Goal: Transaction & Acquisition: Purchase product/service

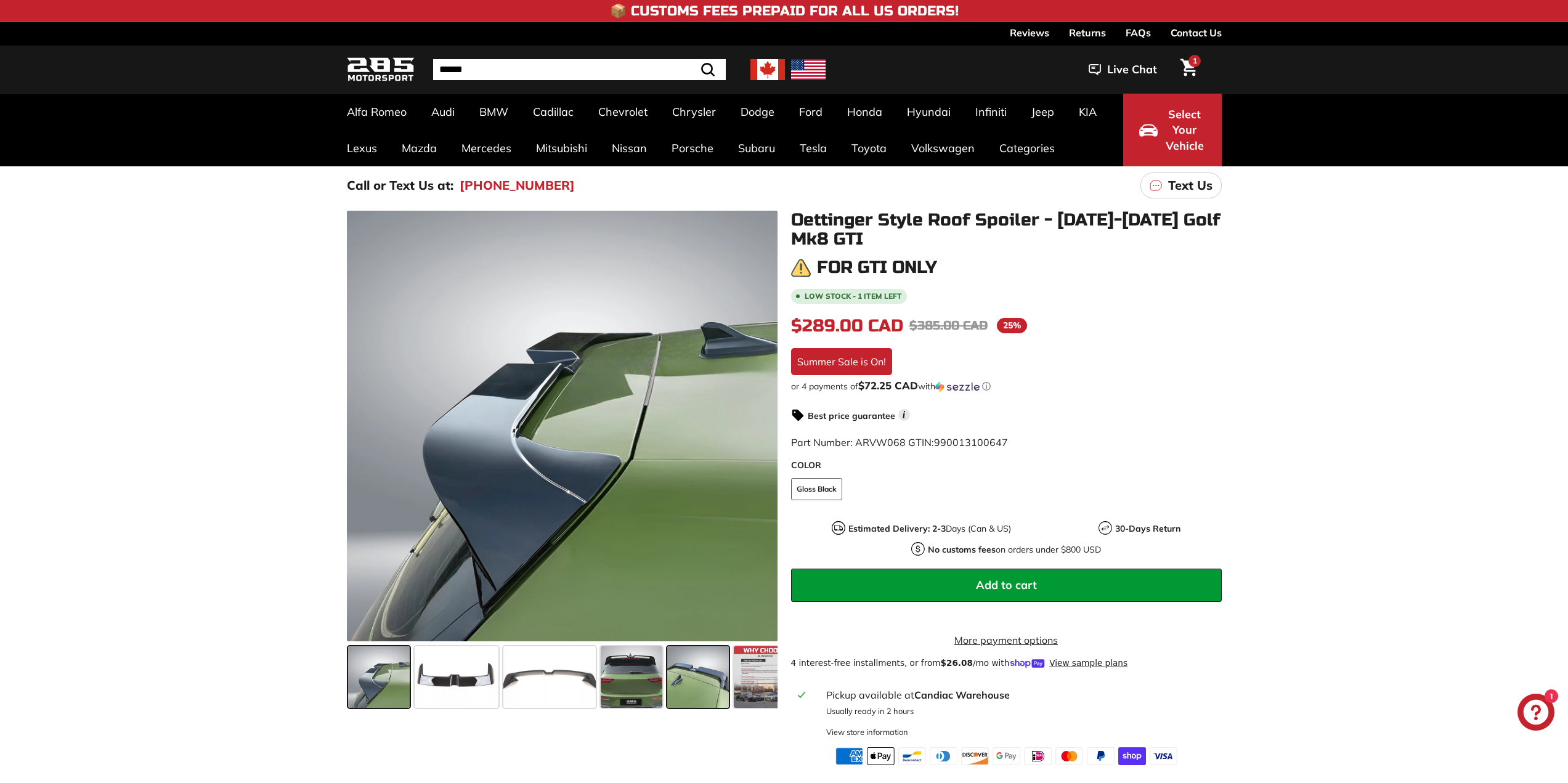
click at [698, 675] on span at bounding box center [698, 677] width 62 height 62
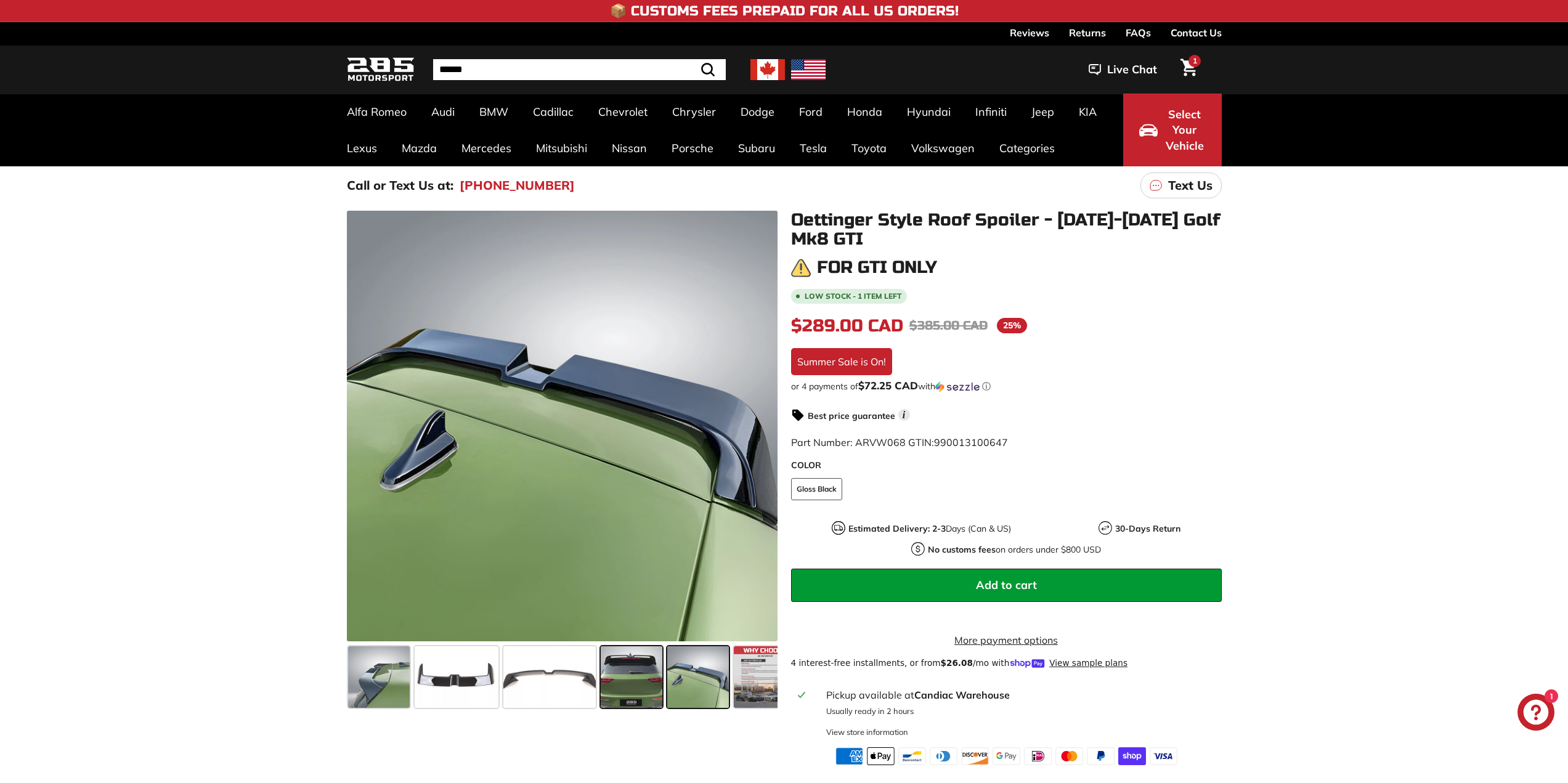
click at [641, 688] on span at bounding box center [632, 677] width 62 height 62
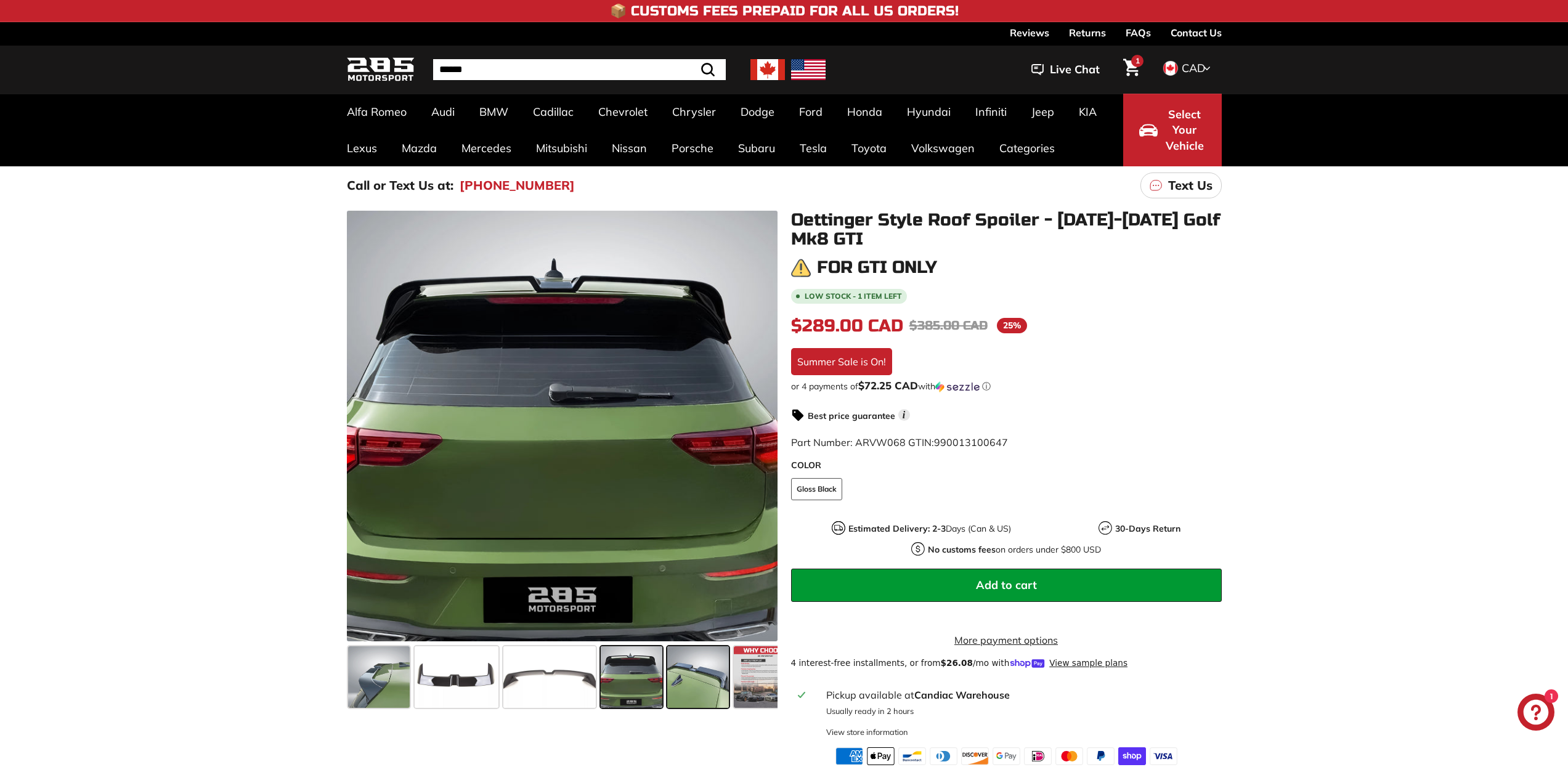
click at [694, 677] on span at bounding box center [698, 677] width 62 height 62
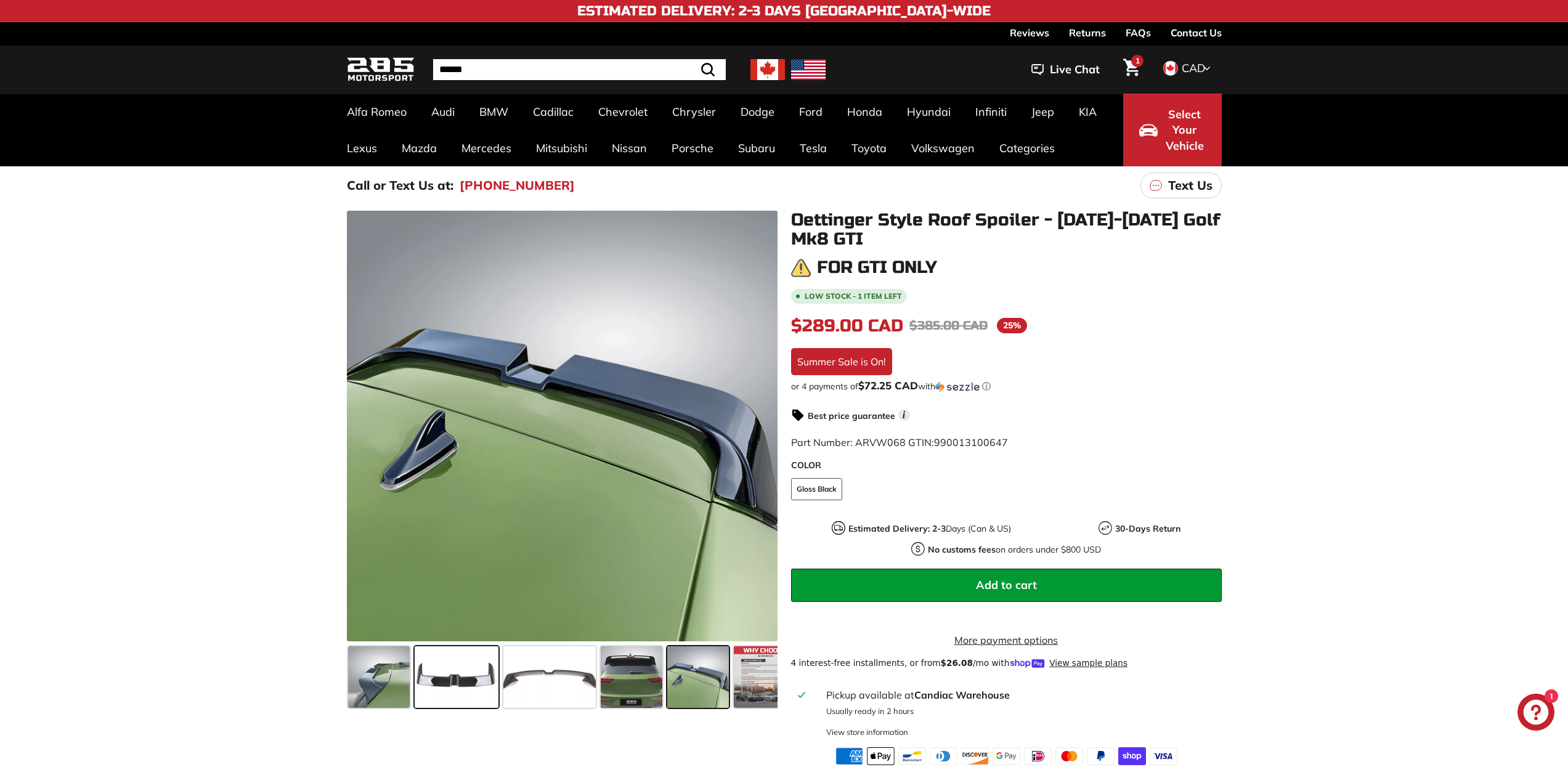
click at [483, 673] on span at bounding box center [457, 677] width 84 height 62
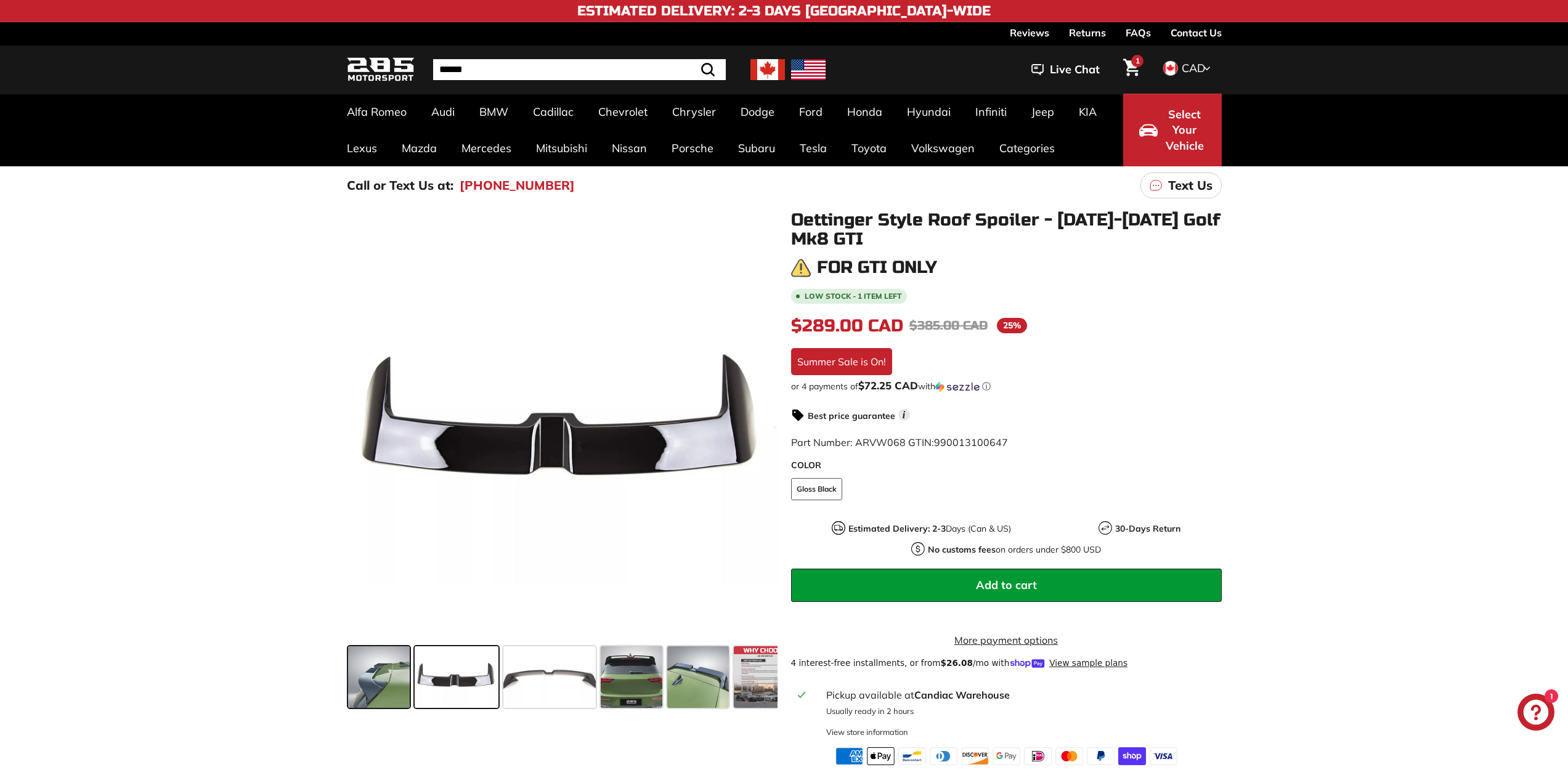
click at [385, 682] on span at bounding box center [379, 677] width 62 height 62
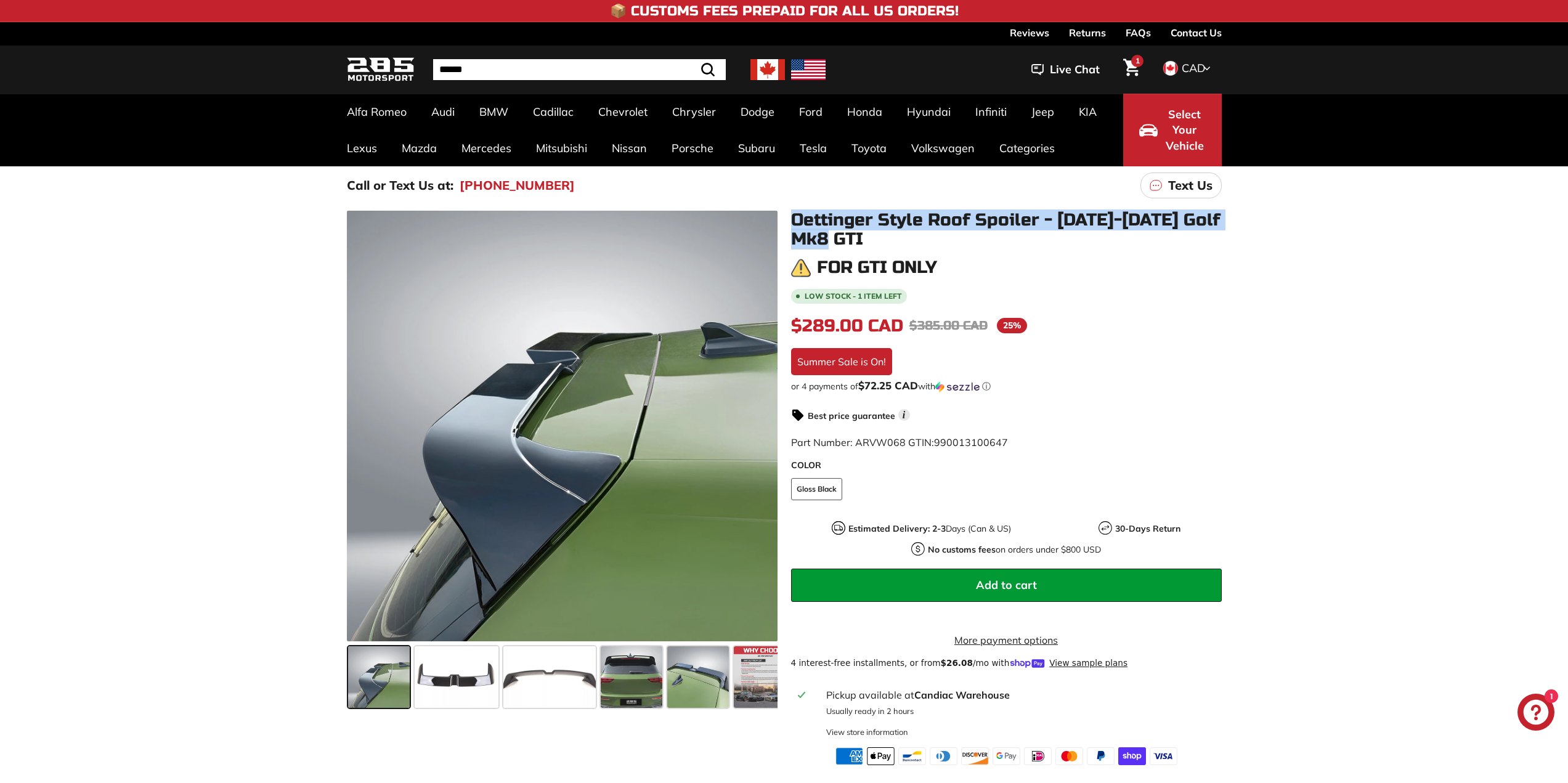
drag, startPoint x: 790, startPoint y: 217, endPoint x: 895, endPoint y: 241, distance: 107.7
click at [895, 241] on div "Oettinger Style Roof Spoiler - 2022-2025 Golf Mk8 GTI For GTI only Low stock - …" at bounding box center [1000, 488] width 444 height 554
copy h1 "Oettinger Style Roof Spoiler - [DATE]-[DATE] Golf Mk8 GTI"
click at [1136, 62] on span "1" at bounding box center [1138, 60] width 5 height 7
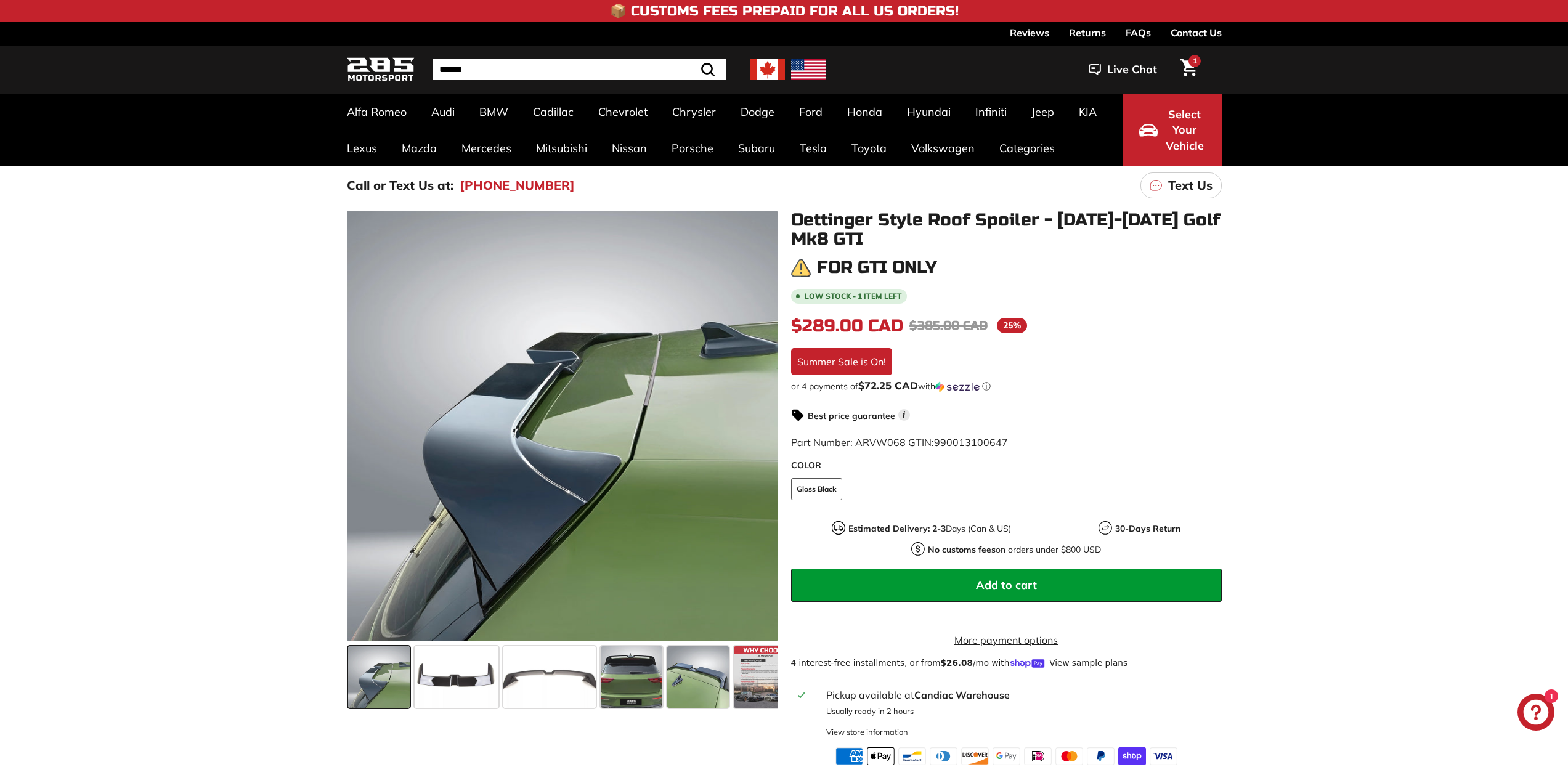
drag, startPoint x: 1406, startPoint y: 670, endPoint x: 866, endPoint y: 231, distance: 695.9
click at [1404, 669] on div ".cls-1{fill:none;stroke:#000;stroke-miterlimit:10;stroke-width:2px} .cls-1{fill…" at bounding box center [784, 485] width 1568 height 561
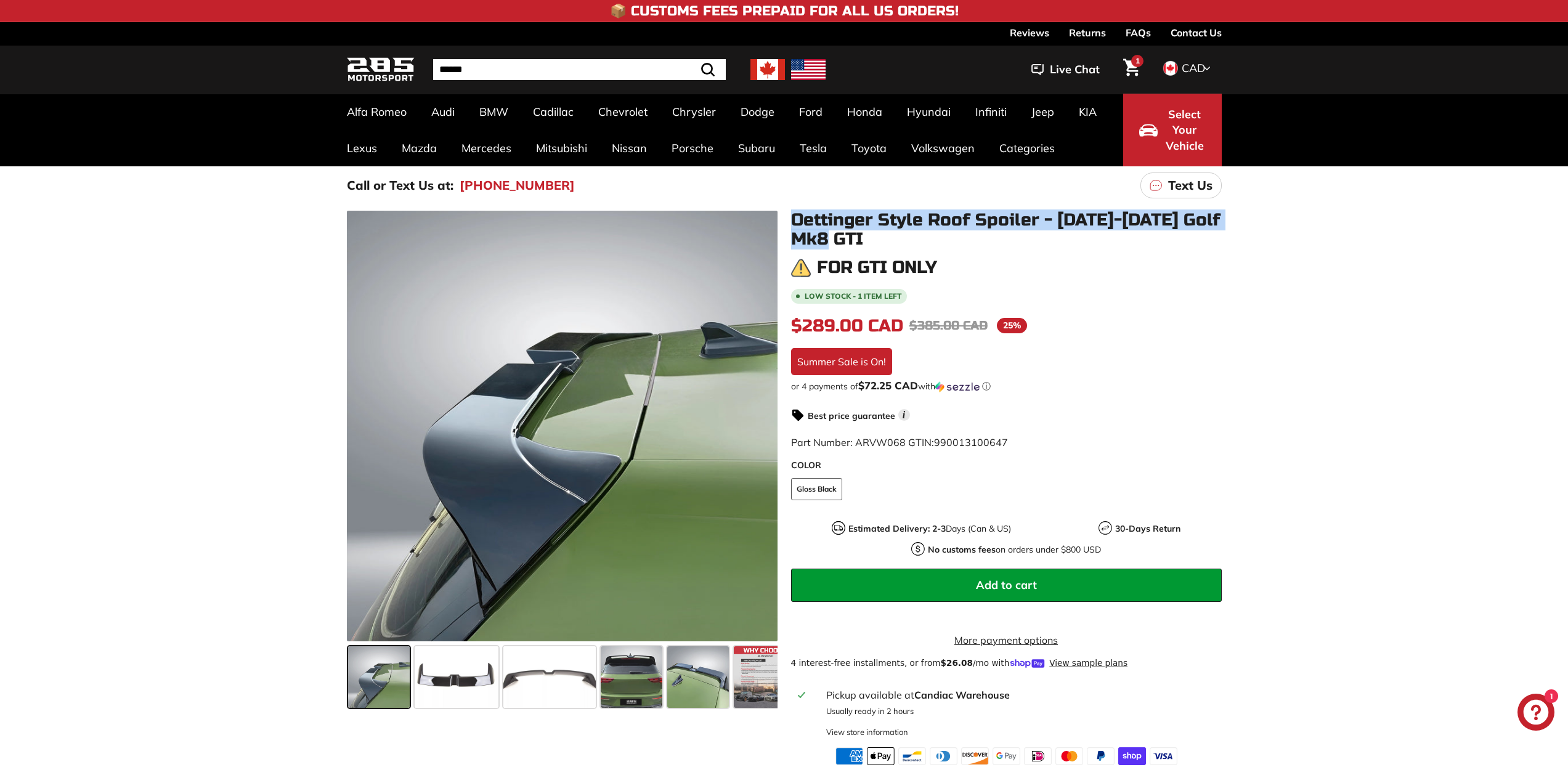
drag, startPoint x: 805, startPoint y: 222, endPoint x: 792, endPoint y: 219, distance: 13.3
click at [792, 219] on h1 "Oettinger Style Roof Spoiler - [DATE]-[DATE] Golf Mk8 GTI" at bounding box center [1006, 230] width 431 height 38
copy h1 "Oettinger Style Roof Spoiler - [DATE]-[DATE] Golf Mk8 GTI"
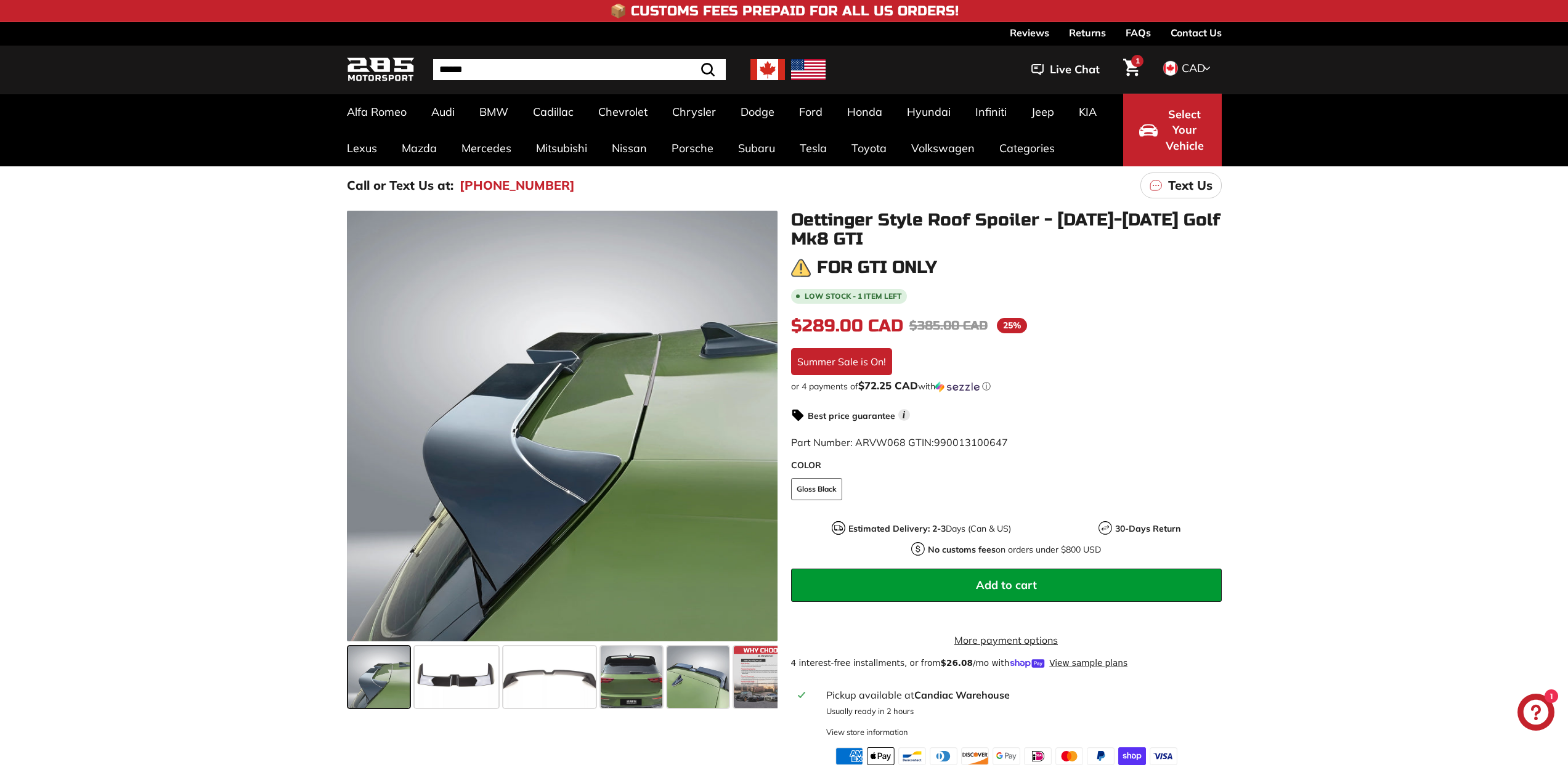
click at [1385, 442] on div ".cls-1{fill:none;stroke:#000;stroke-miterlimit:10;stroke-width:2px} .cls-1{fill…" at bounding box center [784, 485] width 1568 height 561
click at [1132, 74] on icon "Cart" at bounding box center [1131, 67] width 16 height 18
